Goal: Entertainment & Leisure: Consume media (video, audio)

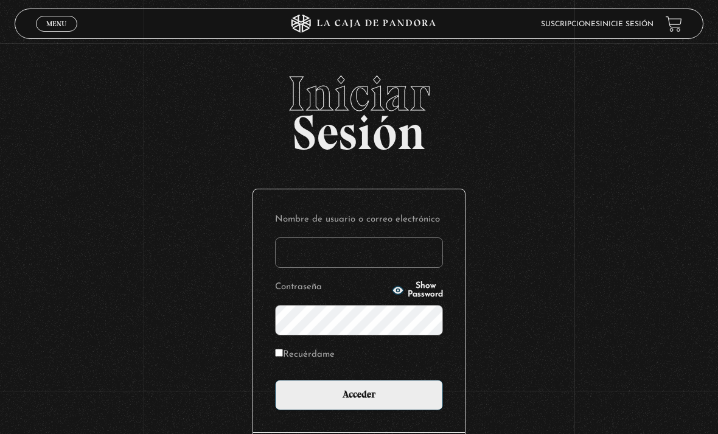
type input "drivasesquivel@gmail.com"
click at [359, 401] on input "Acceder" at bounding box center [359, 395] width 168 height 30
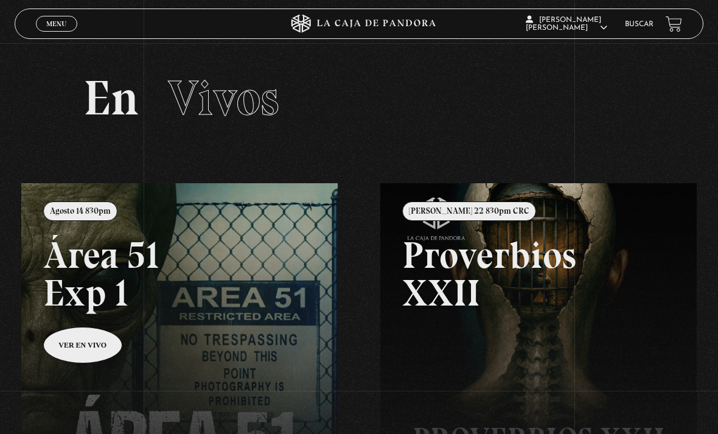
click at [238, 289] on link at bounding box center [380, 400] width 718 height 434
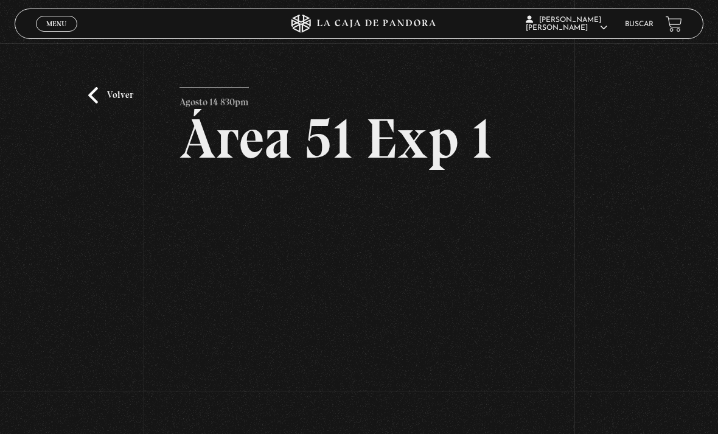
click at [54, 27] on span "Menu" at bounding box center [56, 23] width 20 height 7
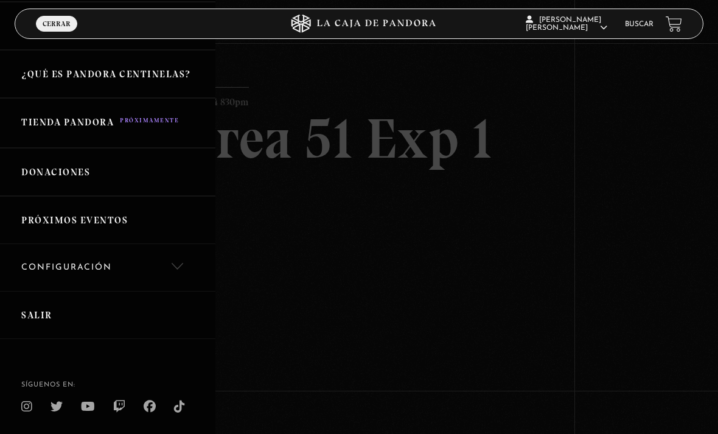
scroll to position [232, 0]
click at [38, 315] on link "Salir" at bounding box center [107, 316] width 215 height 48
